Goal: Use online tool/utility: Utilize a website feature to perform a specific function

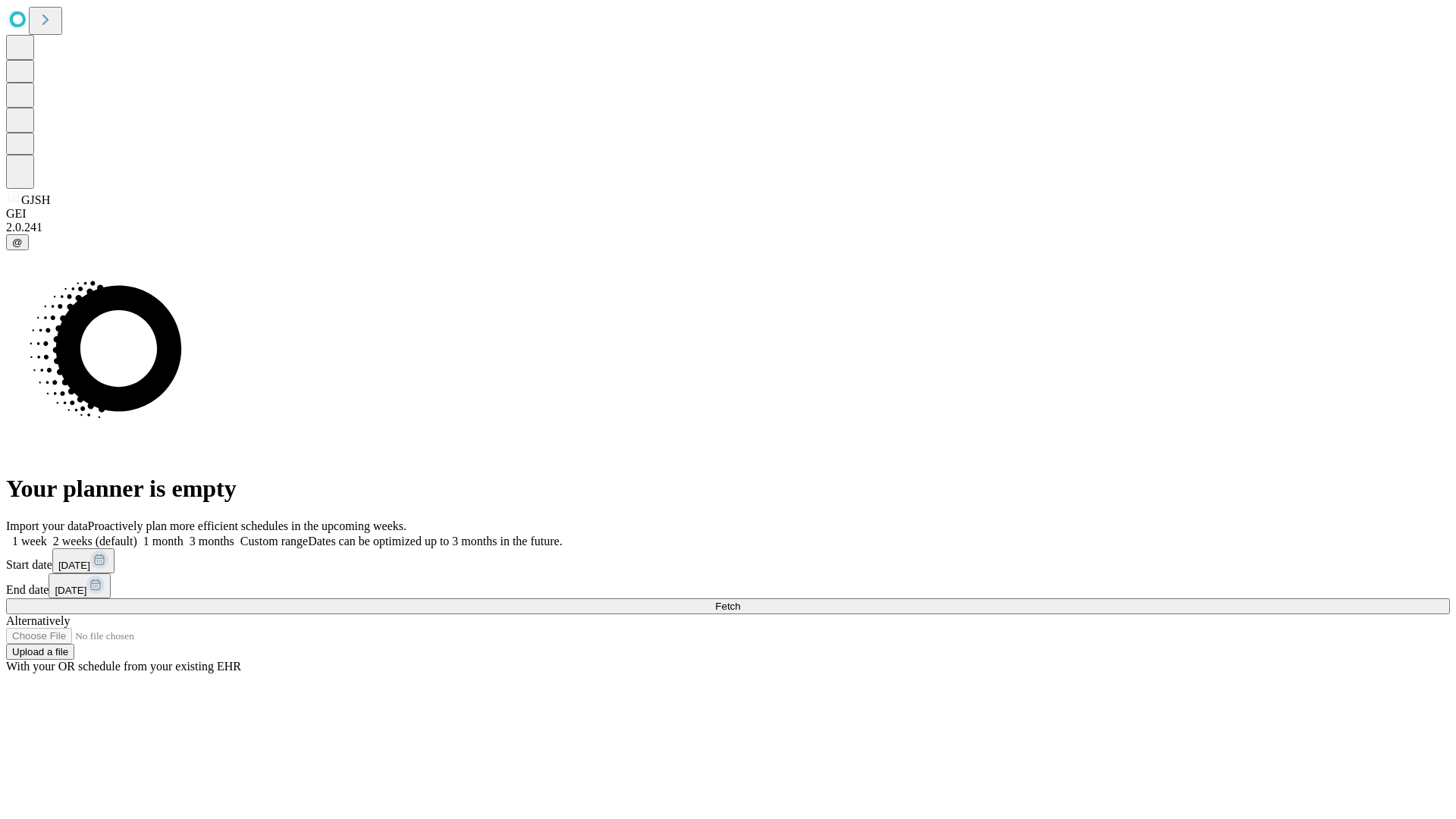
click at [740, 601] on span "Fetch" at bounding box center [727, 606] width 25 height 11
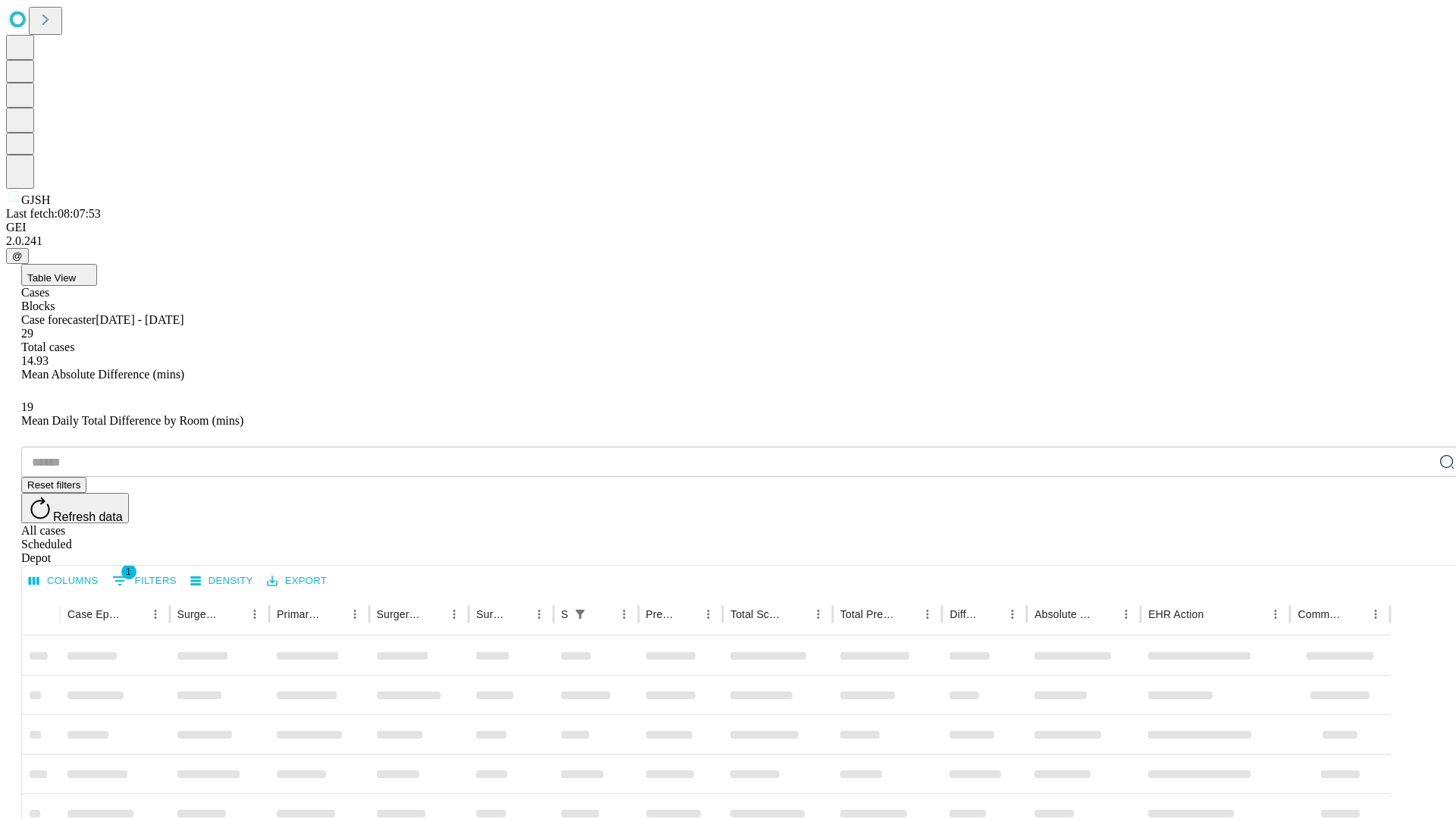
click at [76, 273] on span "Table View" at bounding box center [51, 278] width 49 height 11
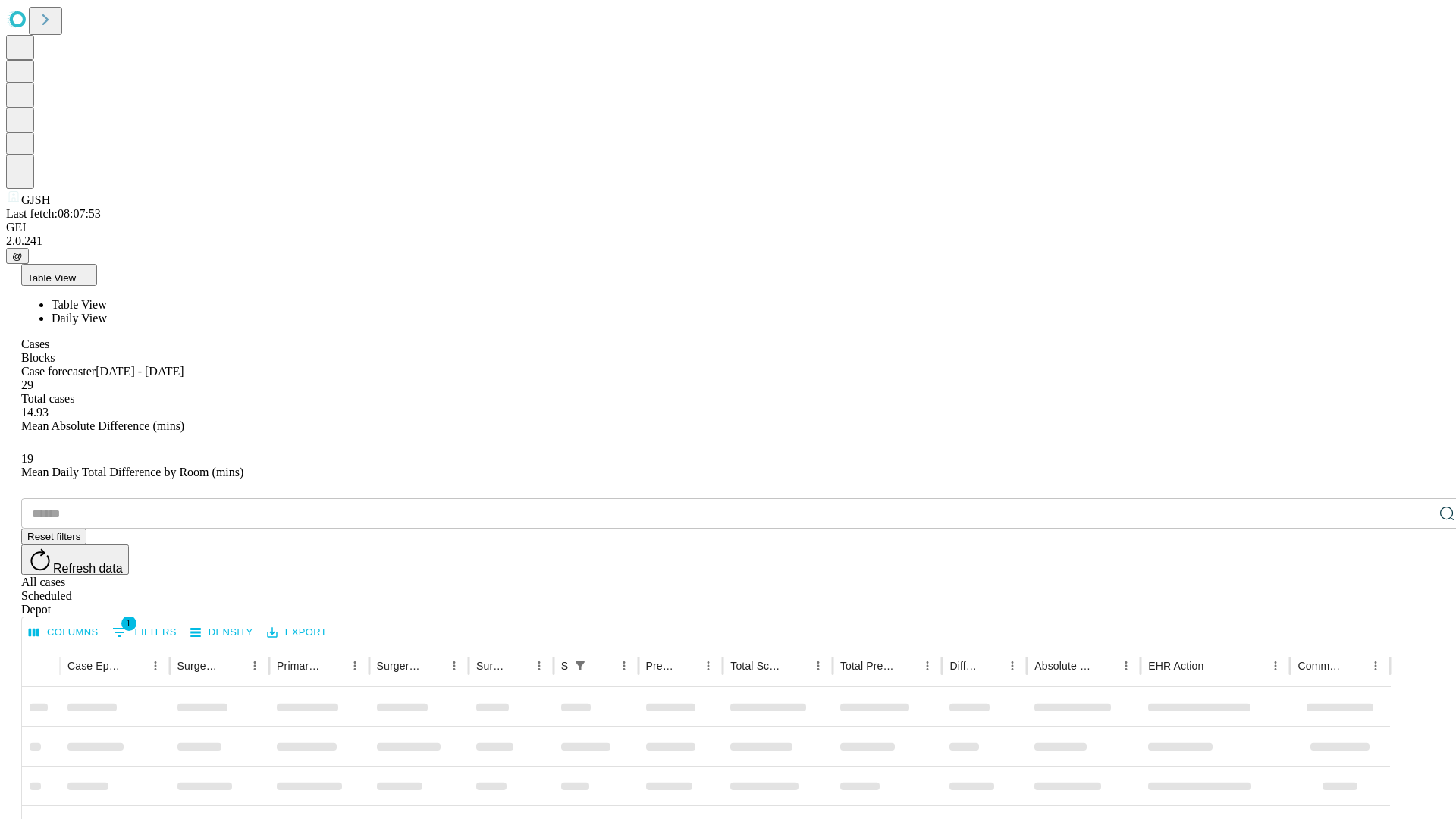
click at [107, 312] on span "Daily View" at bounding box center [79, 318] width 55 height 13
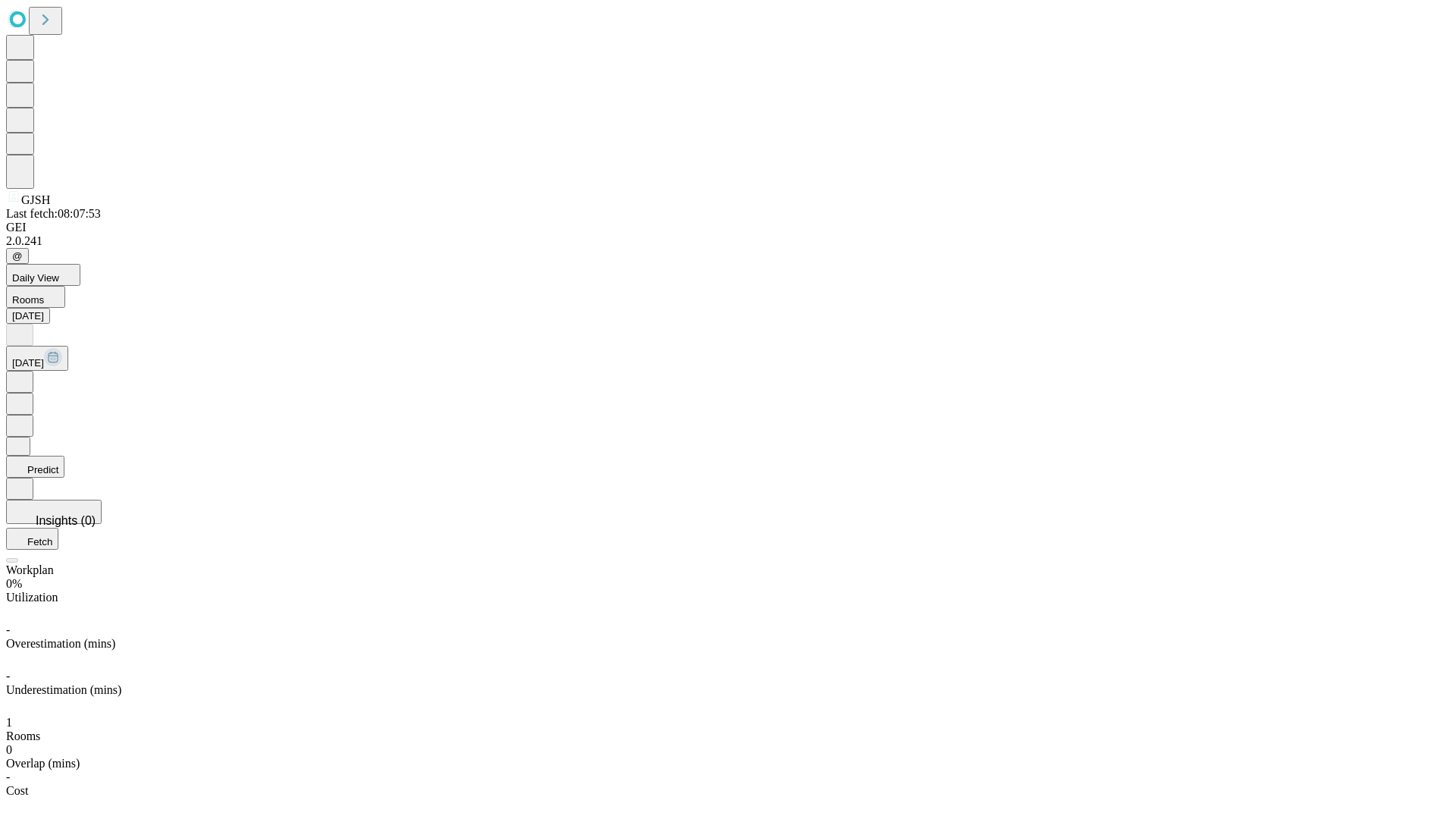
click at [65, 455] on button "Predict" at bounding box center [35, 466] width 58 height 22
